Goal: Information Seeking & Learning: Learn about a topic

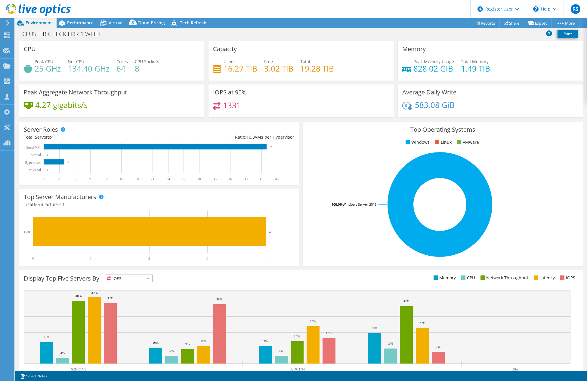
select select "USD"
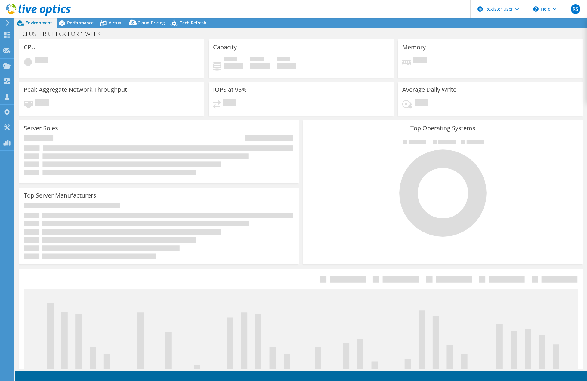
select select "USD"
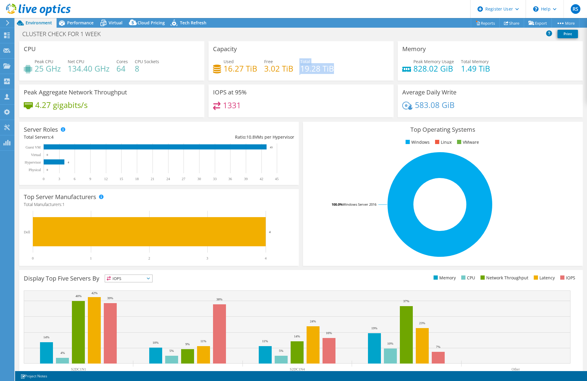
drag, startPoint x: 337, startPoint y: 72, endPoint x: 296, endPoint y: 72, distance: 40.6
click at [296, 72] on div "Used 16.27 TiB Free 3.02 TiB Total 19.28 TiB" at bounding box center [301, 68] width 176 height 20
click at [311, 72] on h4 "19.28 TiB" at bounding box center [317, 68] width 34 height 7
click at [311, 71] on h4 "19.28 TiB" at bounding box center [317, 68] width 34 height 7
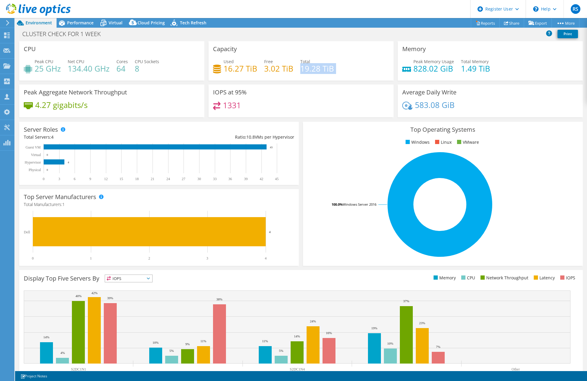
click at [311, 71] on h4 "19.28 TiB" at bounding box center [317, 68] width 34 height 7
copy div "19.28 TiB"
click at [77, 23] on span "Performance" at bounding box center [80, 23] width 26 height 6
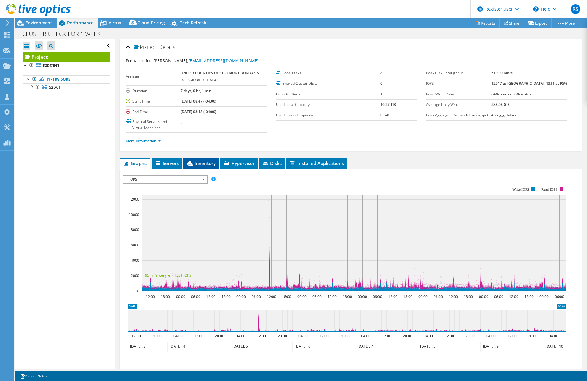
click at [206, 163] on span "Inventory" at bounding box center [200, 163] width 29 height 6
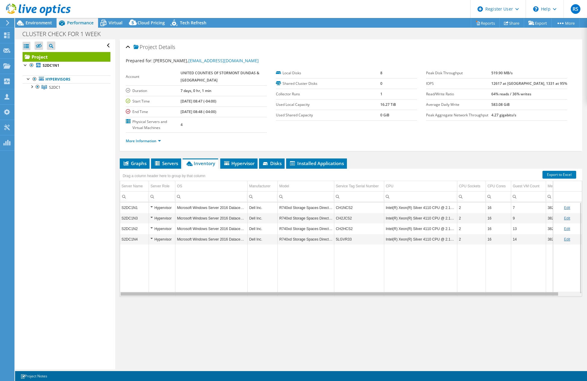
drag, startPoint x: 329, startPoint y: 294, endPoint x: 313, endPoint y: 298, distance: 16.4
click at [313, 298] on body "RS Dell User [PERSON_NAME] [PERSON_NAME][EMAIL_ADDRESS][DOMAIN_NAME] Dell My Pr…" at bounding box center [293, 190] width 587 height 381
click at [391, 105] on b "16.27 TiB" at bounding box center [388, 104] width 16 height 5
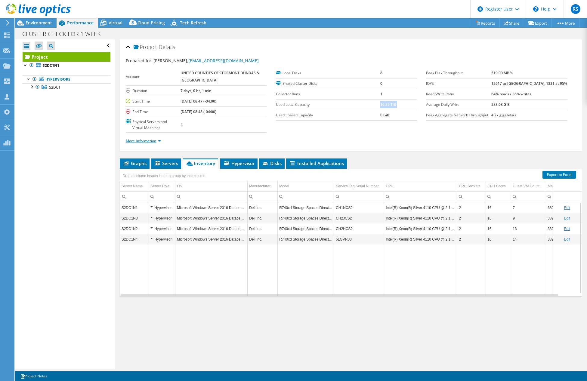
click at [144, 142] on link "More Information" at bounding box center [143, 140] width 35 height 5
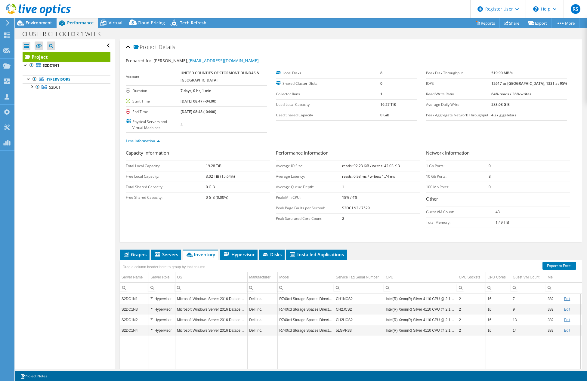
click at [214, 164] on b "19.28 TiB" at bounding box center [214, 165] width 16 height 5
drag, startPoint x: 241, startPoint y: 179, endPoint x: 196, endPoint y: 178, distance: 44.5
click at [196, 178] on tr "Free Local Capacity: 3.02 TiB (15.64%)" at bounding box center [198, 176] width 144 height 11
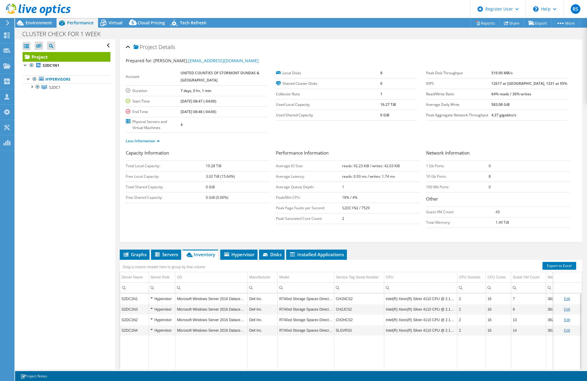
click at [211, 214] on div "Capacity Information Total Local Capacity: 19.28 TiB Free Local Capacity: 3.02 …" at bounding box center [351, 191] width 451 height 82
click at [241, 254] on span "Hypervisor" at bounding box center [238, 255] width 31 height 6
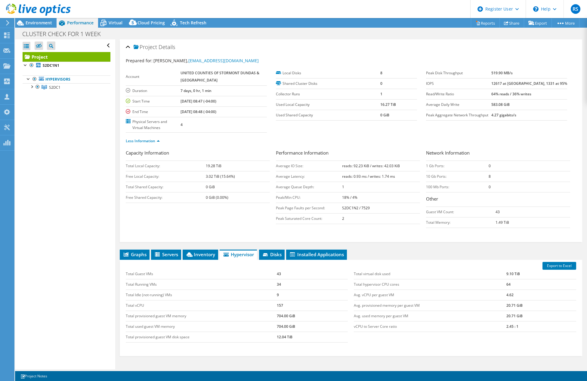
scroll to position [41, 0]
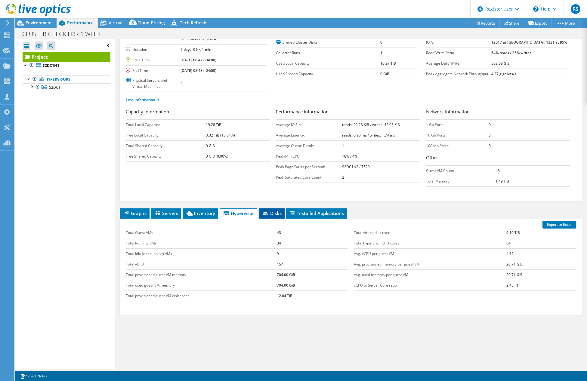
click at [274, 211] on span "Disks" at bounding box center [272, 213] width 20 height 6
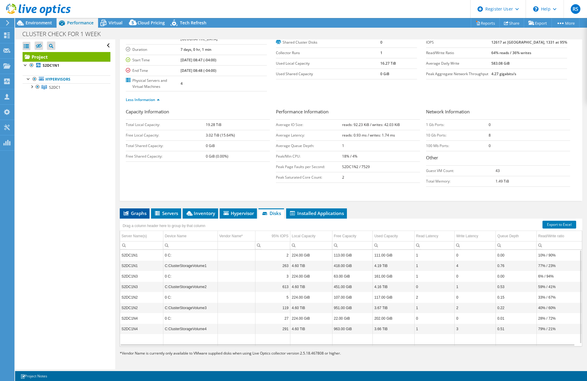
click at [143, 212] on span "Graphs" at bounding box center [135, 213] width 24 height 6
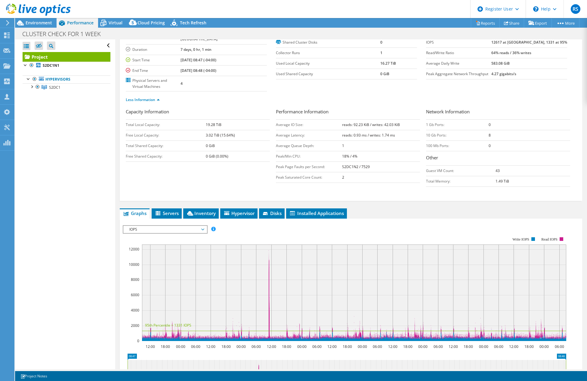
click at [194, 230] on span "IOPS" at bounding box center [164, 229] width 77 height 7
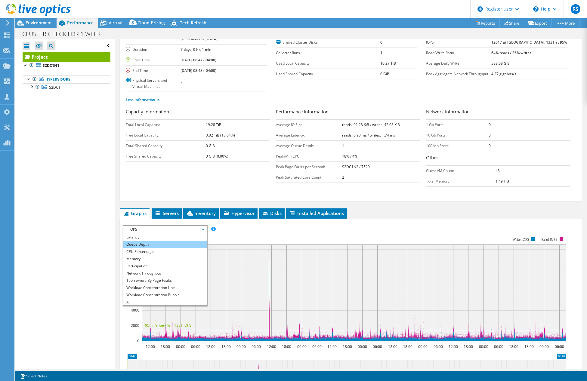
scroll to position [22, 0]
click at [167, 302] on li "All" at bounding box center [164, 301] width 83 height 7
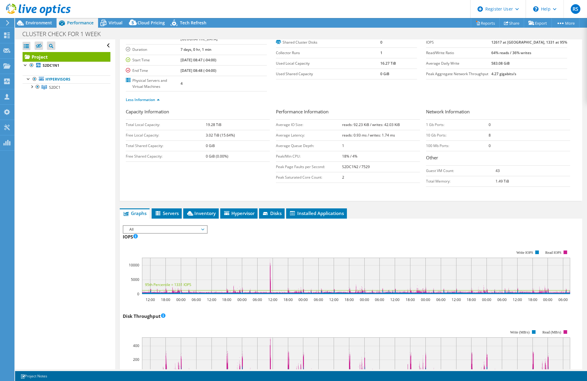
scroll to position [0, 0]
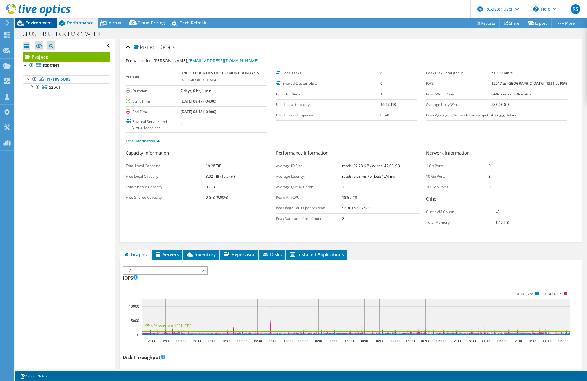
click at [45, 22] on span "Environment" at bounding box center [39, 23] width 26 height 6
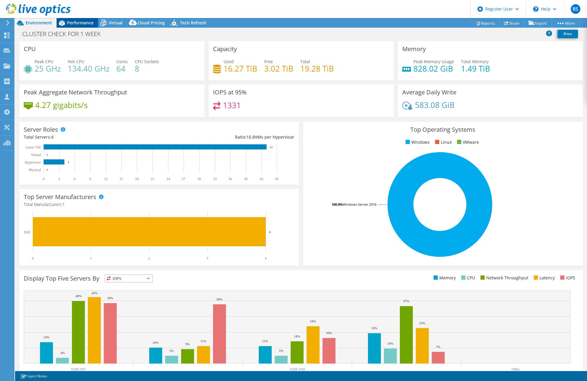
click at [85, 24] on span "Performance" at bounding box center [80, 23] width 26 height 6
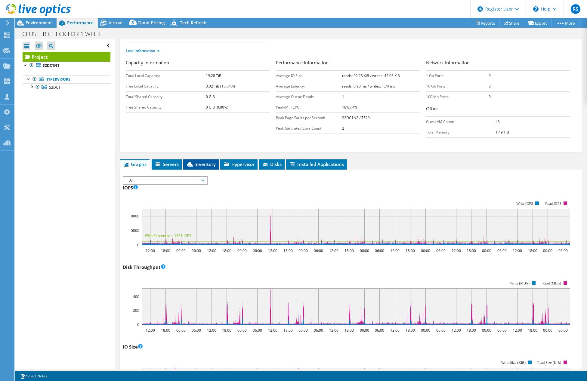
click at [205, 160] on li "Inventory" at bounding box center [201, 165] width 36 height 10
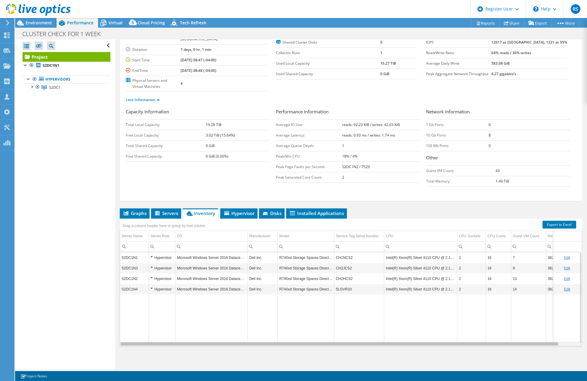
scroll to position [0, 20]
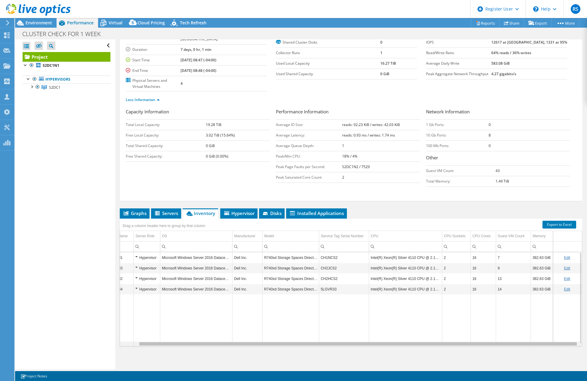
drag, startPoint x: 308, startPoint y: 345, endPoint x: 423, endPoint y: 338, distance: 115.2
click at [423, 338] on body "RS Dell User [PERSON_NAME] [PERSON_NAME][EMAIL_ADDRESS][DOMAIN_NAME] Dell My Pr…" at bounding box center [293, 190] width 587 height 381
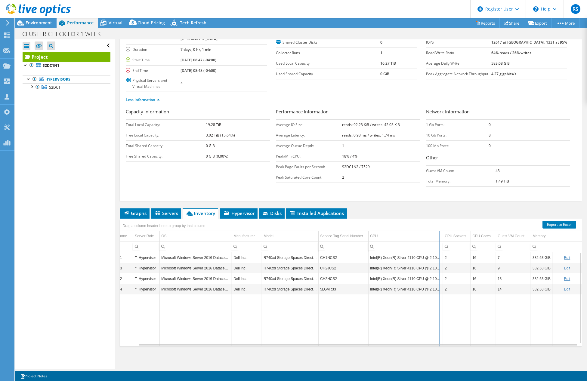
drag, startPoint x: 438, startPoint y: 236, endPoint x: 439, endPoint y: 240, distance: 3.8
click at [439, 240] on div "Drag a column header here to group by that column Server Name Server Role OS Ma…" at bounding box center [351, 283] width 463 height 128
click at [141, 213] on span "Graphs" at bounding box center [135, 213] width 24 height 6
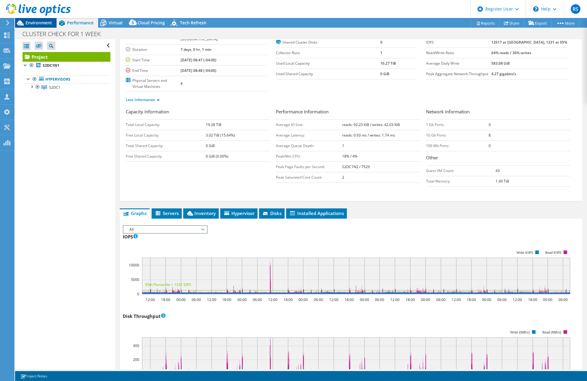
click at [37, 22] on span "Environment" at bounding box center [39, 23] width 26 height 6
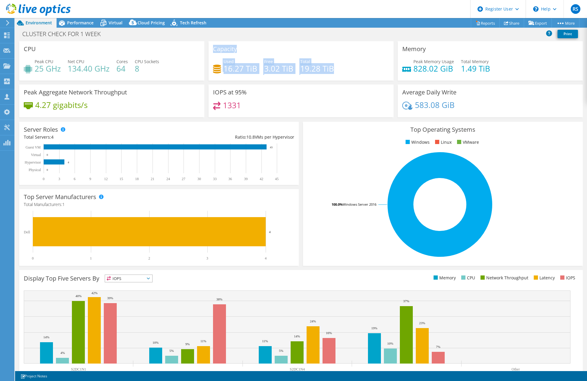
drag, startPoint x: 339, startPoint y: 69, endPoint x: 210, endPoint y: 51, distance: 130.7
click at [210, 51] on div "Capacity Used 16.27 TiB Free 3.02 TiB Total 19.28 TiB" at bounding box center [301, 60] width 185 height 39
copy div "Capacity Used 16.27 TiB Free 3.02 TiB Total 19.28 TiB"
click at [316, 108] on div "1331" at bounding box center [301, 108] width 176 height 13
click at [144, 95] on div "Peak Aggregate Network Throughput 4.27 gigabits/s" at bounding box center [111, 101] width 185 height 33
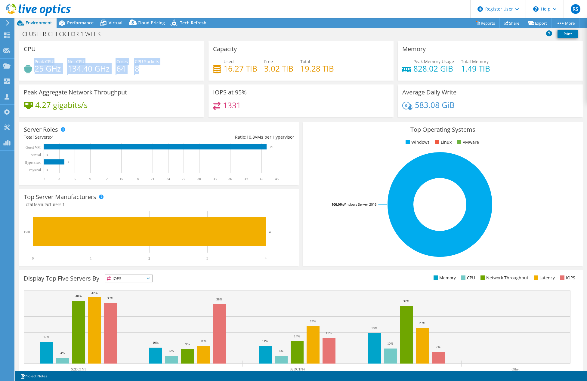
drag, startPoint x: 144, startPoint y: 70, endPoint x: 31, endPoint y: 68, distance: 113.5
click at [31, 68] on div "Peak CPU 25 GHz Net CPU 134.40 GHz Cores 64 CPU Sockets 8" at bounding box center [112, 68] width 176 height 20
copy div "Peak CPU 25 GHz Net CPU 134.40 GHz Cores 64 CPU Sockets 8"
click at [172, 48] on div "CPU Peak CPU 25 GHz Net CPU 134.40 GHz Cores 64 CPU Sockets 8" at bounding box center [111, 60] width 185 height 39
